Goal: Information Seeking & Learning: Learn about a topic

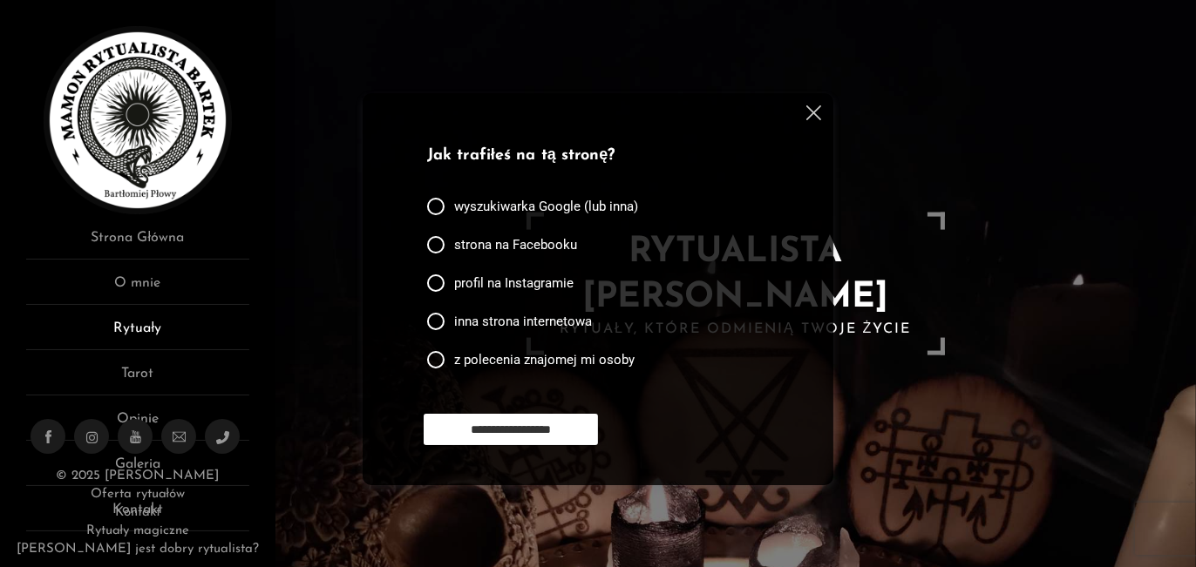
click at [126, 327] on link "Rytuały" at bounding box center [137, 334] width 223 height 32
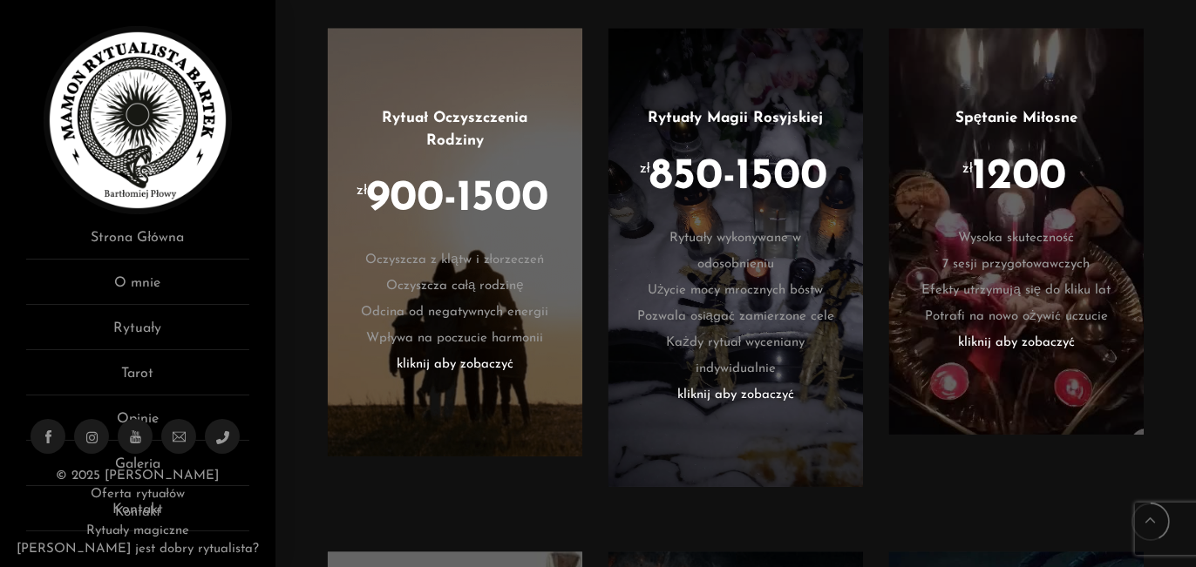
scroll to position [2001, 0]
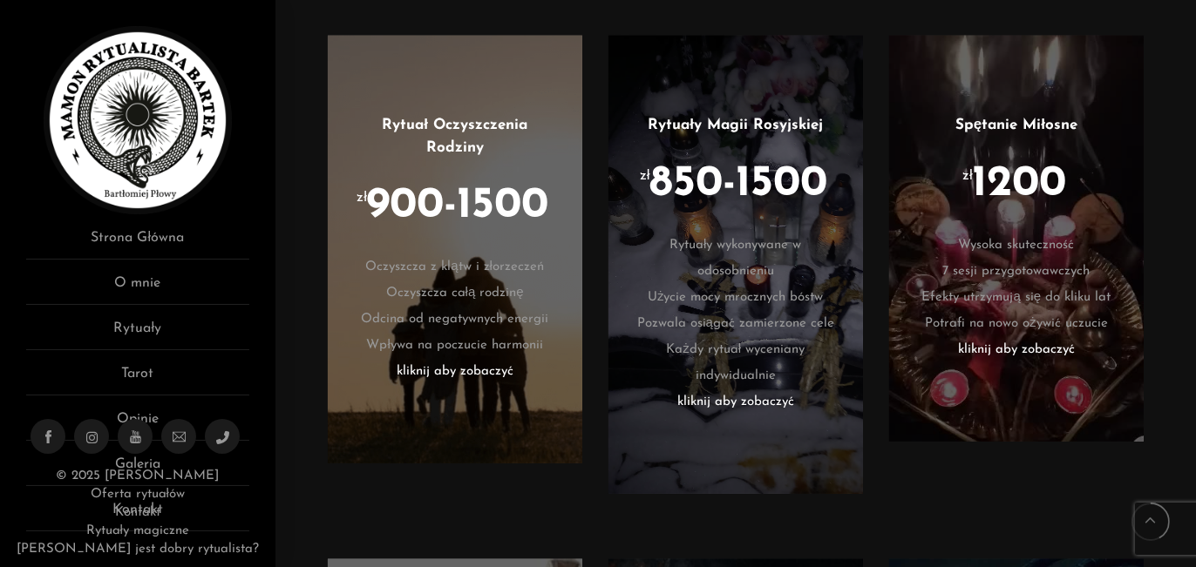
click at [751, 285] on li "Rytuały wykonywane w odosobnieniu" at bounding box center [736, 259] width 202 height 52
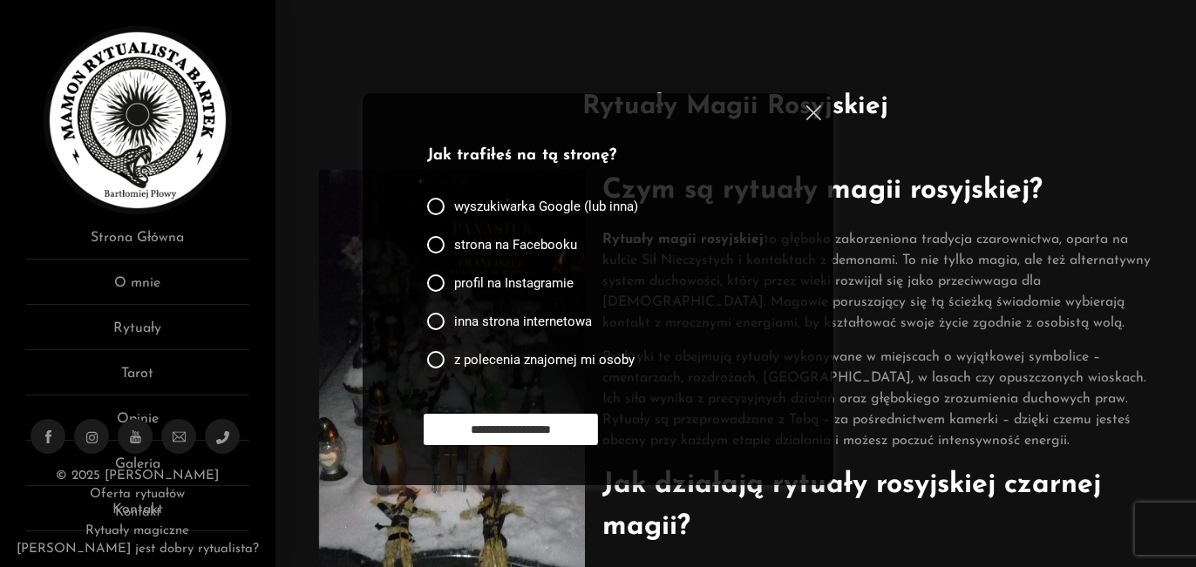
scroll to position [349, 0]
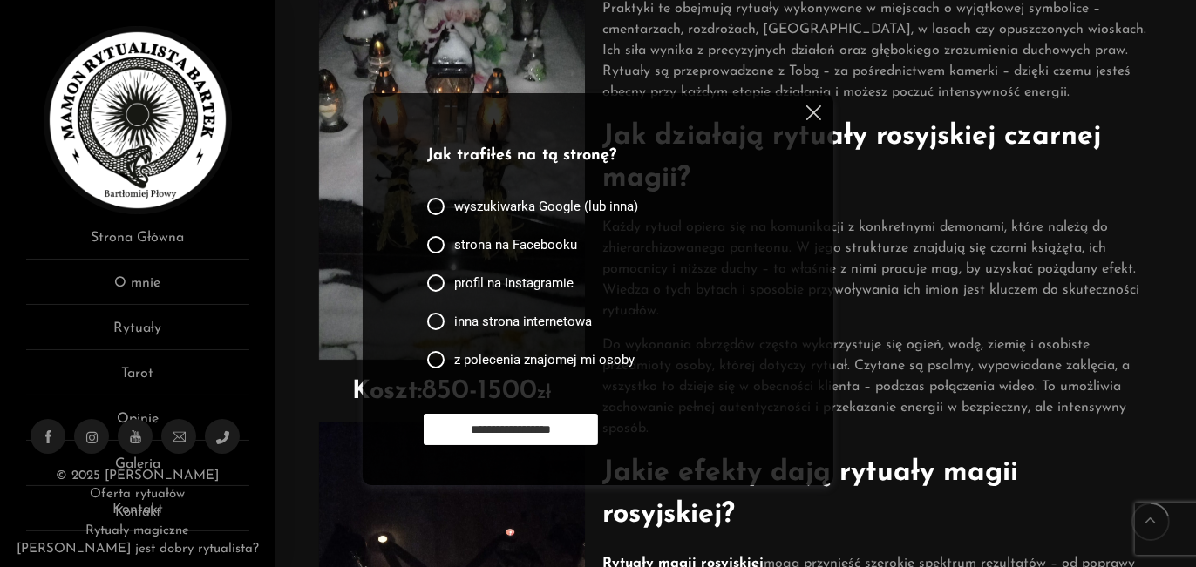
click at [812, 116] on img at bounding box center [813, 112] width 15 height 15
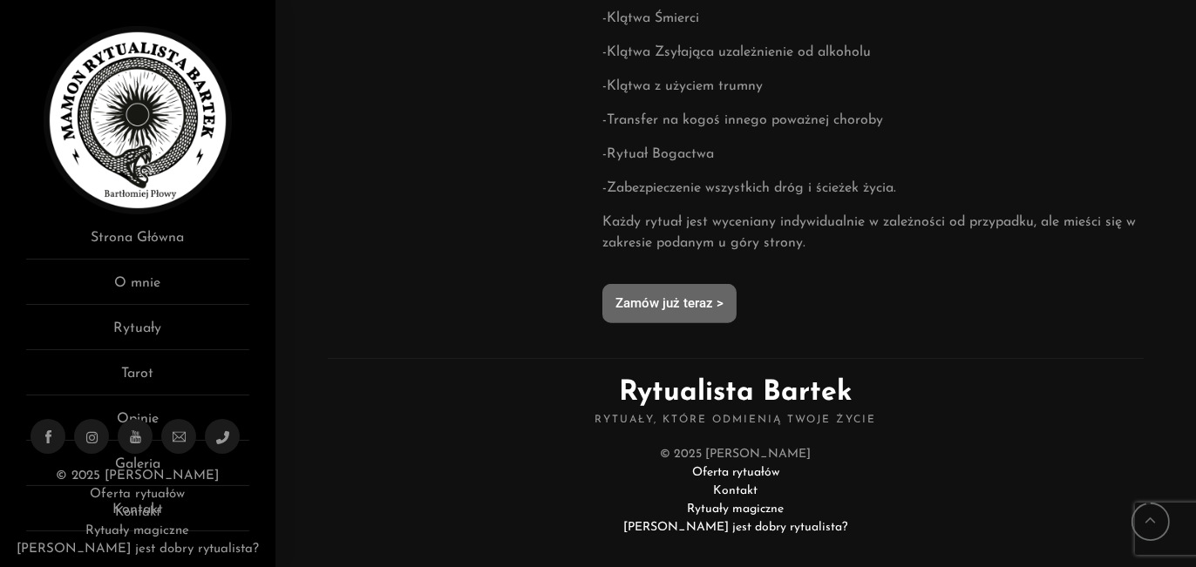
scroll to position [1739, 0]
